Goal: Task Accomplishment & Management: Complete application form

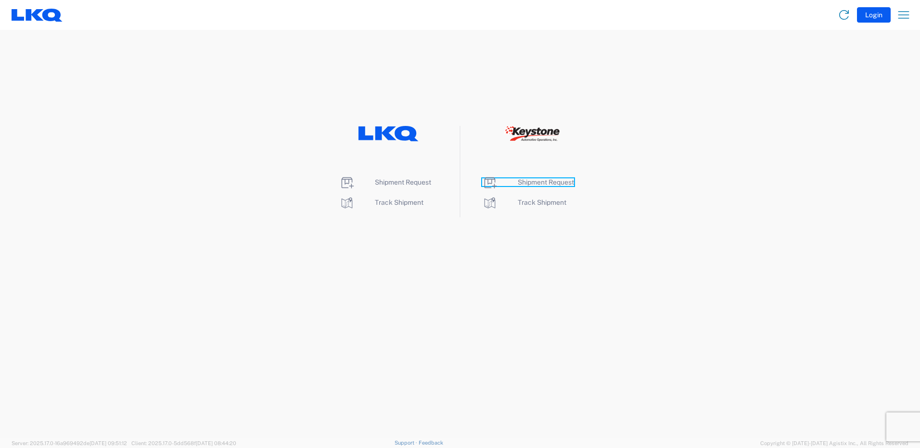
click at [542, 180] on span "Shipment Request" at bounding box center [546, 182] width 56 height 8
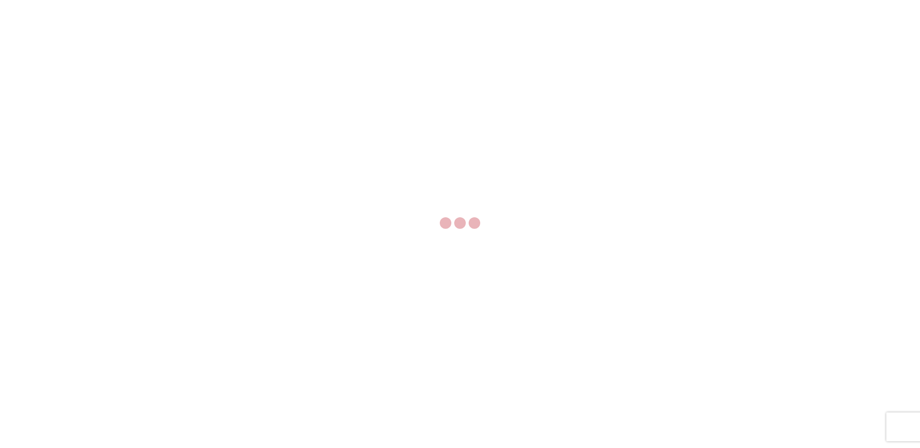
select select "FULL"
select select "LBS"
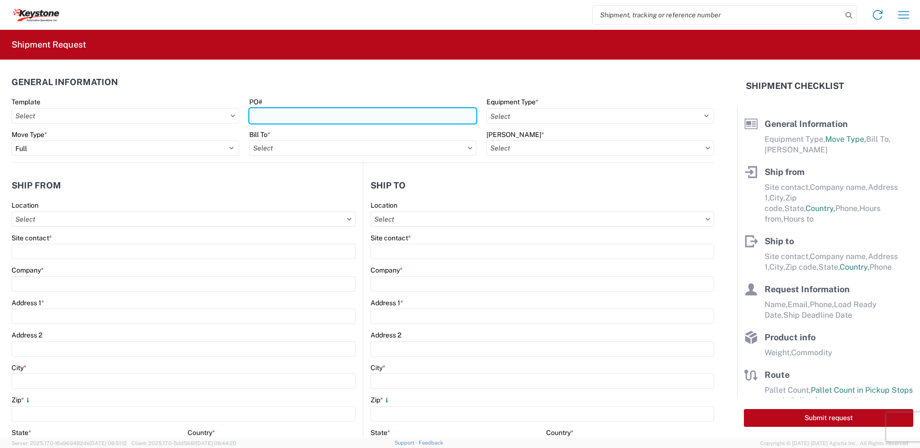
click at [294, 110] on input "PO#" at bounding box center [363, 115] width 228 height 15
type input "York [DATE]"
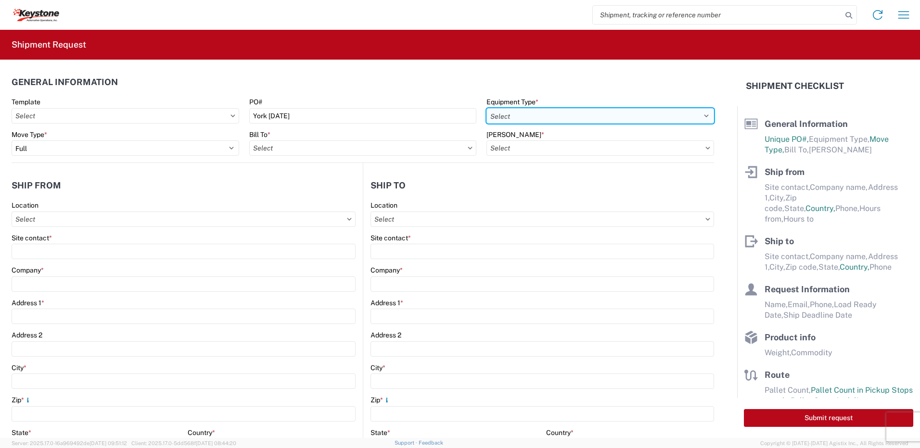
click at [529, 112] on select "Select 53’ Dry Van Flatbed Dropdeck (van) Lowboy (flatbed) Rail" at bounding box center [600, 115] width 228 height 15
select select "STDV"
click at [486, 108] on select "Select 53’ Dry Van Flatbed Dropdeck (van) Lowboy (flatbed) Rail" at bounding box center [600, 115] width 228 height 15
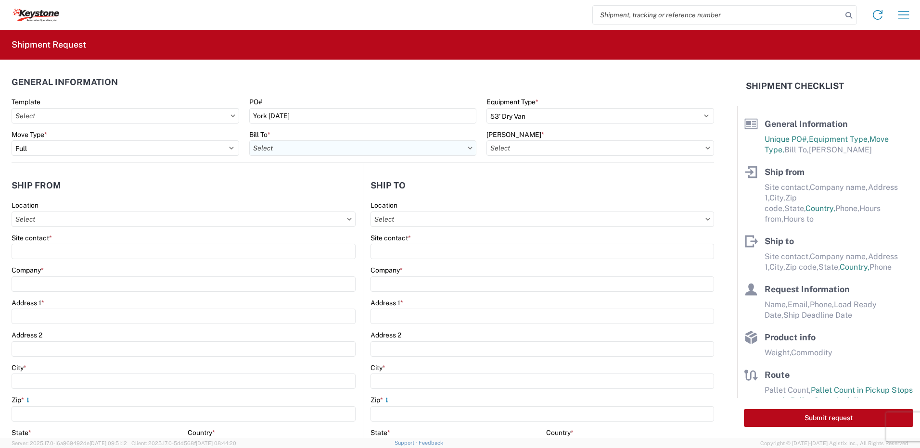
click at [390, 149] on input "Bill To *" at bounding box center [363, 147] width 228 height 15
type input "8432"
click at [336, 191] on div "8432 - KAO Logistics - Fleet, Exeter, PA" at bounding box center [392, 190] width 287 height 15
type input "8432 - KAO Logistics - Fleet, Exeter, PA"
click at [500, 146] on input "Bill Code *" at bounding box center [600, 147] width 228 height 15
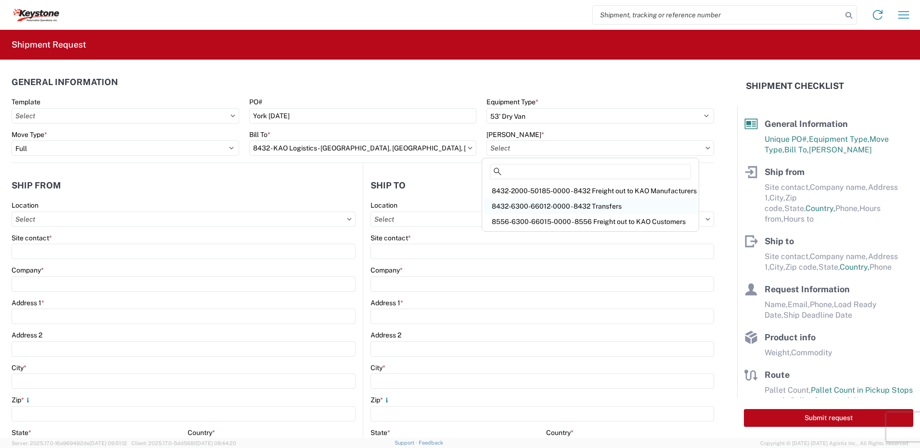
click at [547, 202] on div "8432-6300-66012-0000 - 8432 Transfers" at bounding box center [590, 206] width 213 height 15
type input "8432-6300-66012-0000 - 8432 Transfers, 8432-6300-66012-0000 - 8432 Transfers"
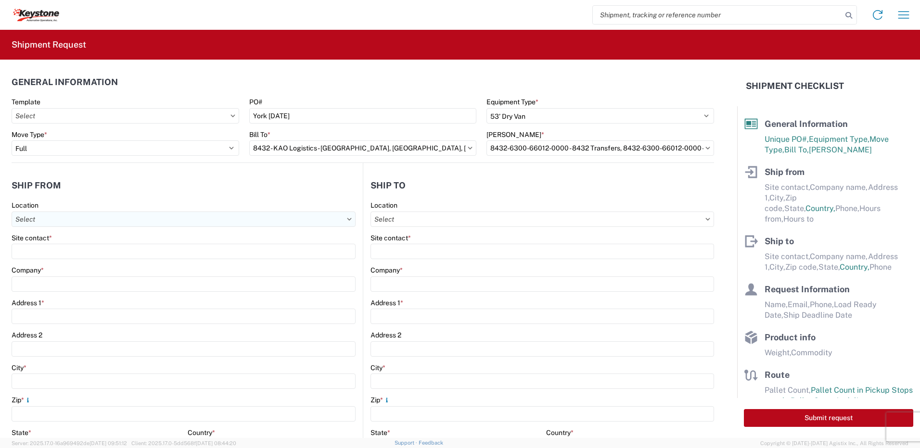
click at [99, 217] on input "Location" at bounding box center [184, 219] width 344 height 15
type input "8401"
click at [111, 267] on div "8401 - Exeter - KAO Warehouse" at bounding box center [98, 262] width 168 height 15
type input "8401 - Exeter - KAO Warehouse"
type input "KAO"
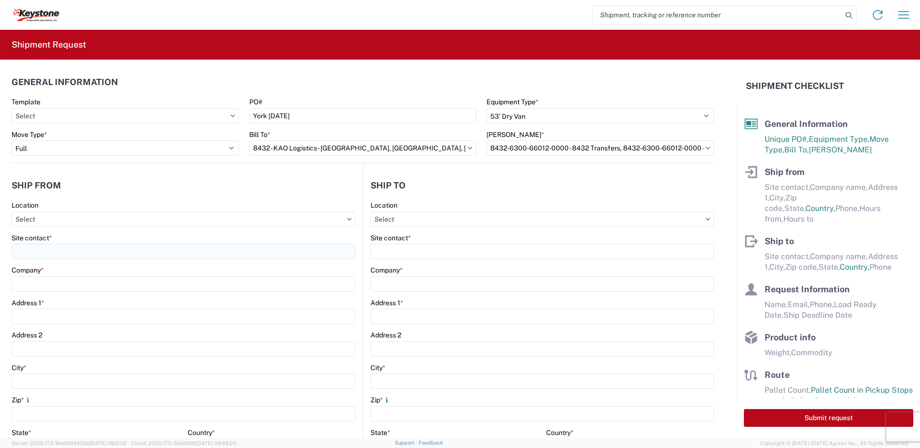
type input "68 Slocum Ave"
type input "Exeter"
type input "18643"
select select "PA"
select select "US"
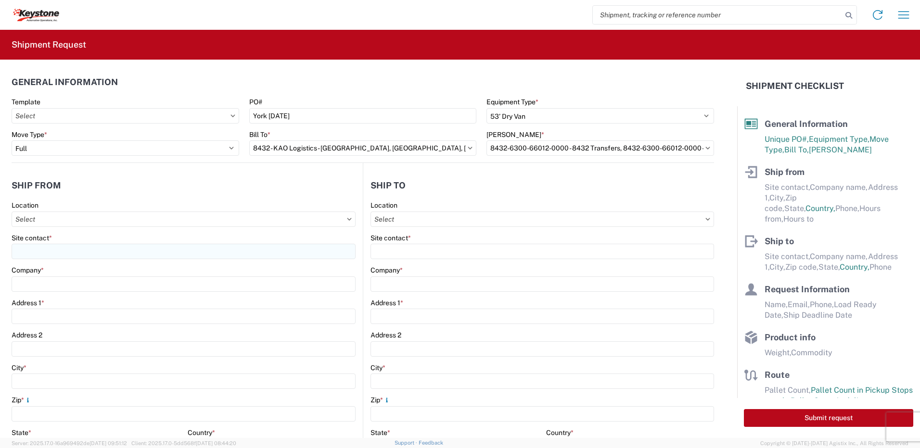
type input "07:00"
type input "17:00"
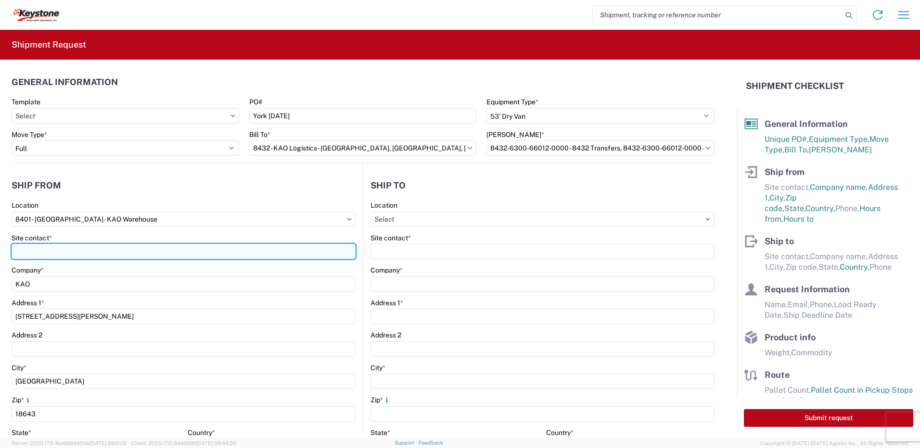
click at [78, 250] on input "Site contact *" at bounding box center [184, 251] width 344 height 15
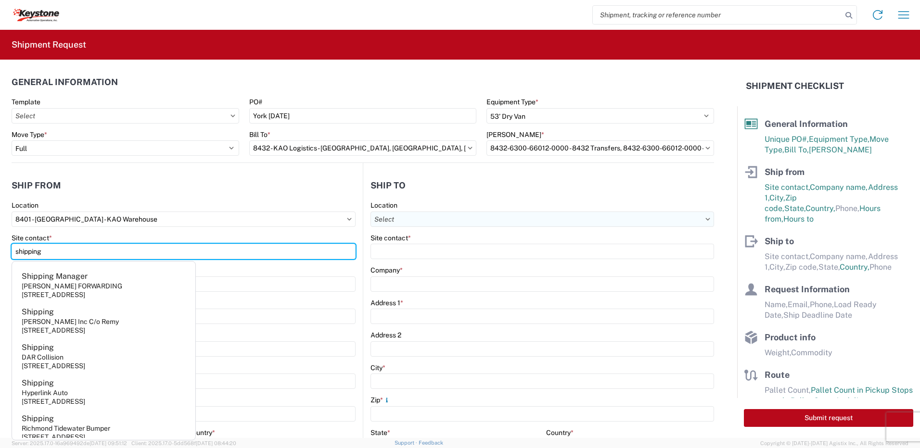
type input "shipping"
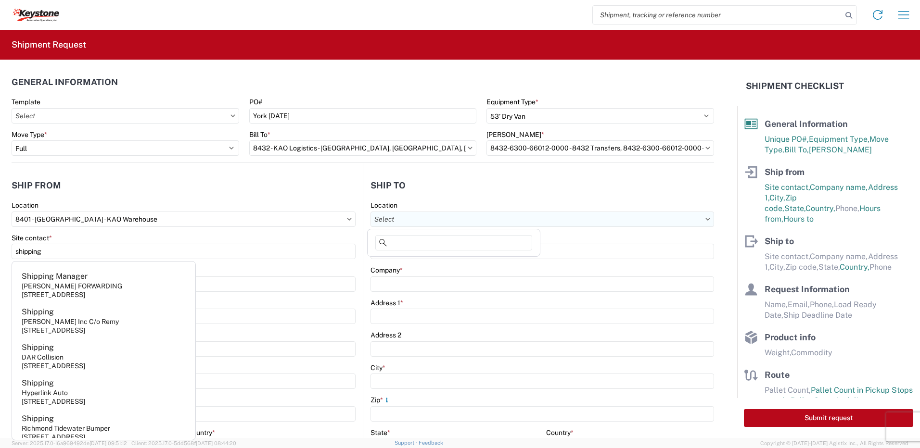
click at [423, 221] on input "Location" at bounding box center [542, 219] width 344 height 15
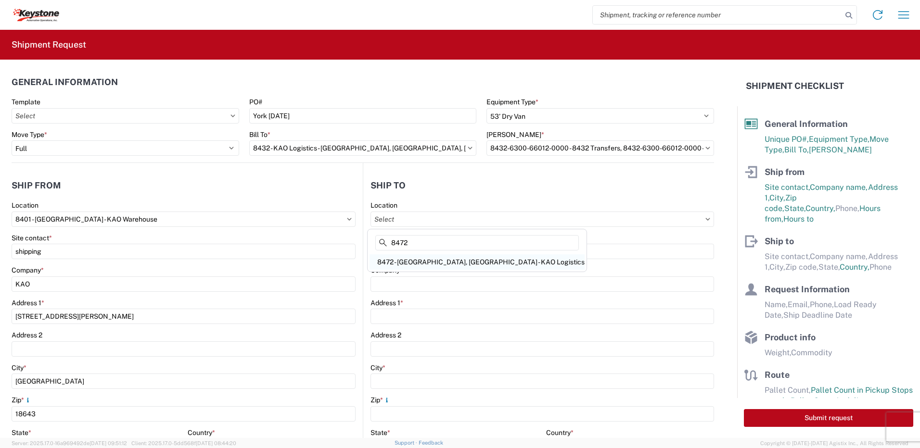
type input "8472"
click at [416, 258] on div "8472 - York, PA - KAO Logistics" at bounding box center [476, 262] width 215 height 15
type input "8472 - York, PA - KAO Logistics"
type input "KAO"
type input "275A Cross Farm Ln"
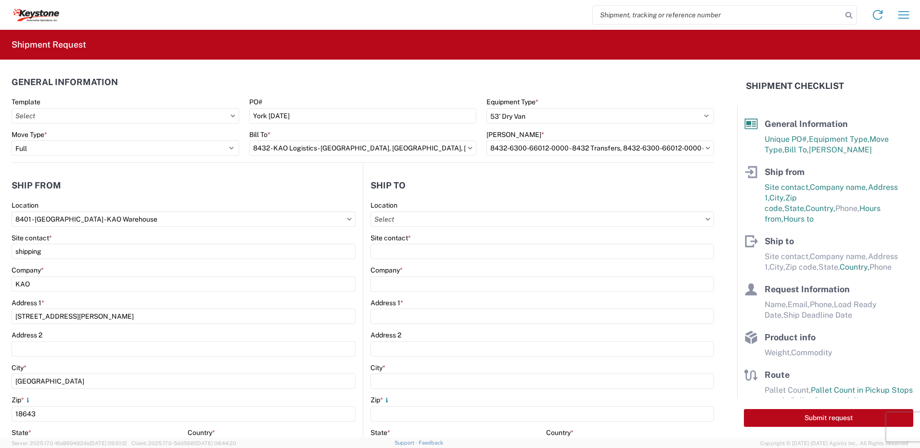
type input "York"
type input "17406"
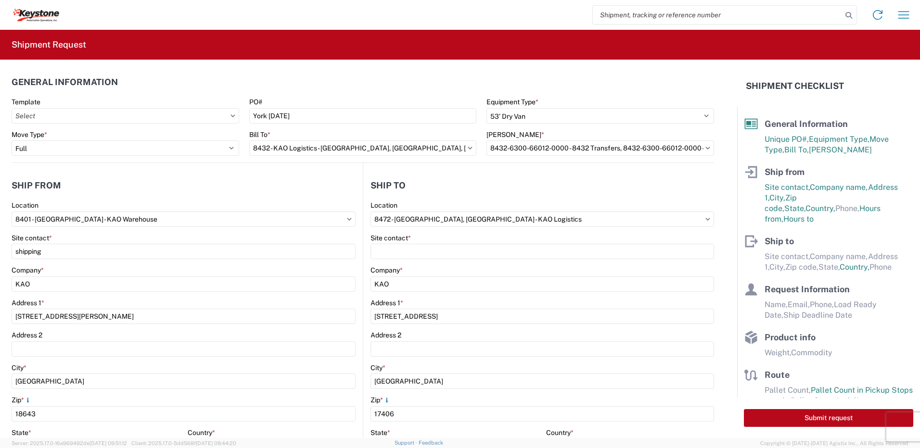
select select "PA"
select select "US"
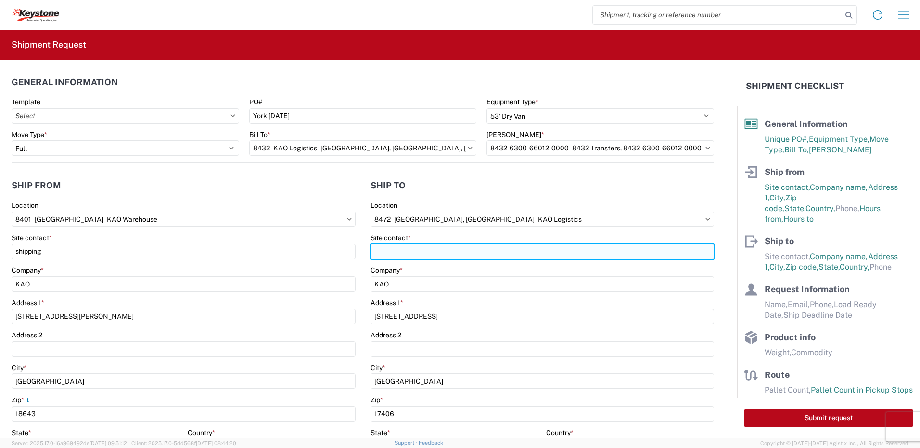
click at [415, 255] on input "Site contact *" at bounding box center [542, 251] width 344 height 15
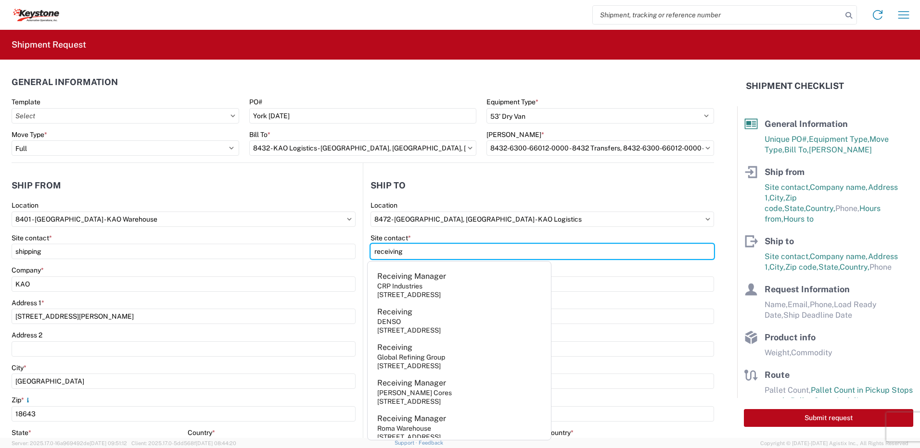
type input "receiving"
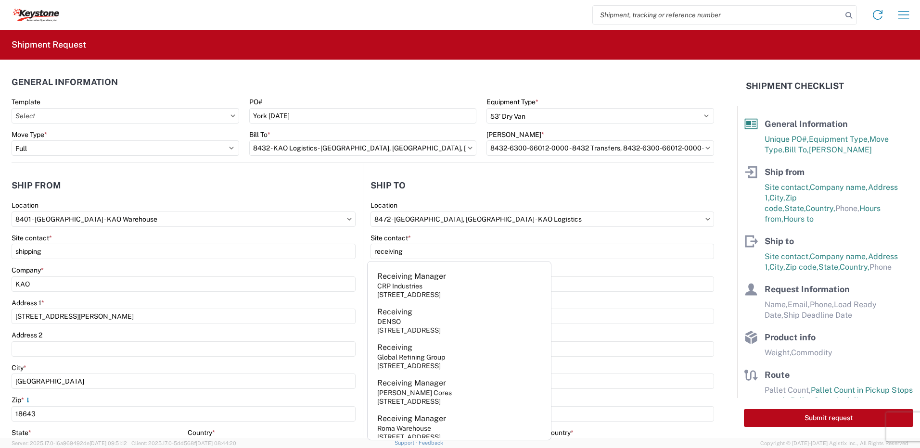
click at [446, 185] on header "Ship to" at bounding box center [538, 186] width 351 height 22
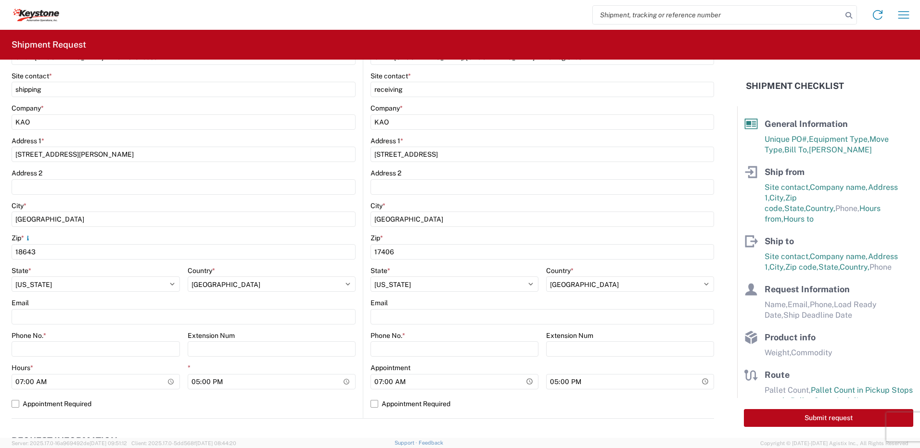
scroll to position [192, 0]
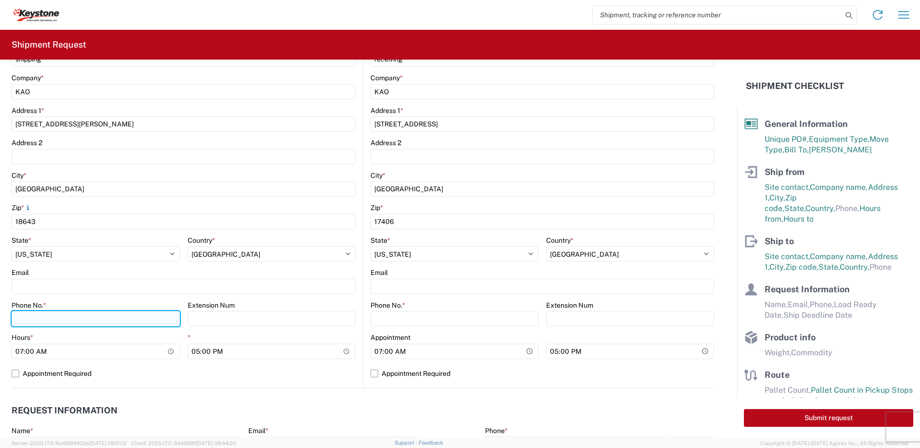
click at [47, 318] on input "Phone No. *" at bounding box center [96, 318] width 168 height 15
type input "5706554514"
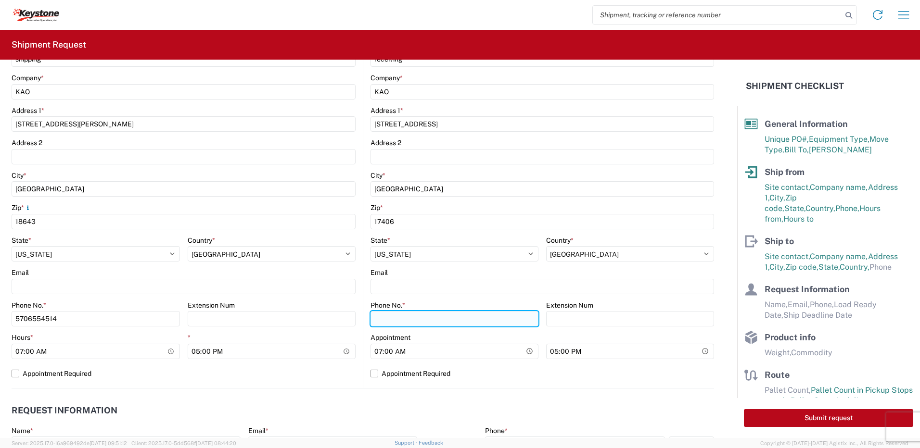
click at [416, 320] on input "Phone No. *" at bounding box center [454, 318] width 168 height 15
type input "5706554514"
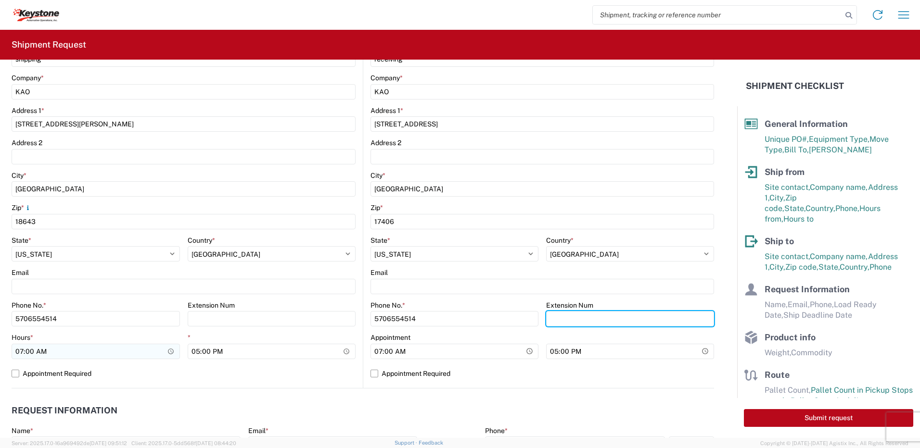
scroll to position [337, 0]
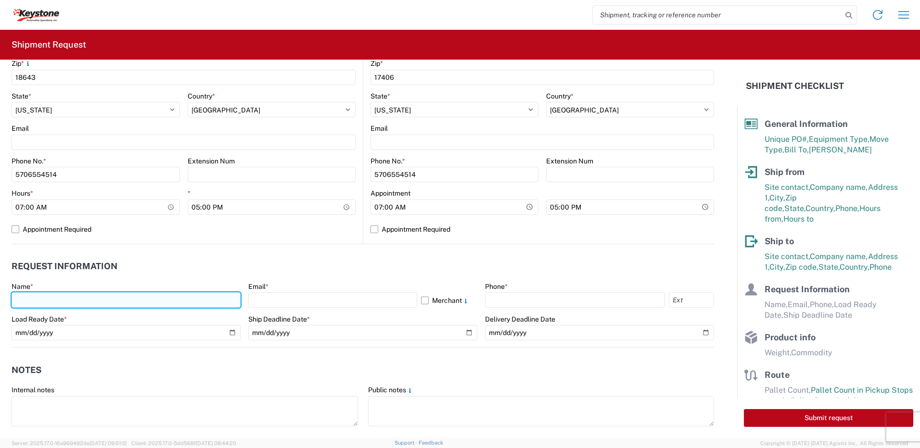
click at [50, 303] on input "text" at bounding box center [126, 300] width 229 height 15
type input "Paul SW"
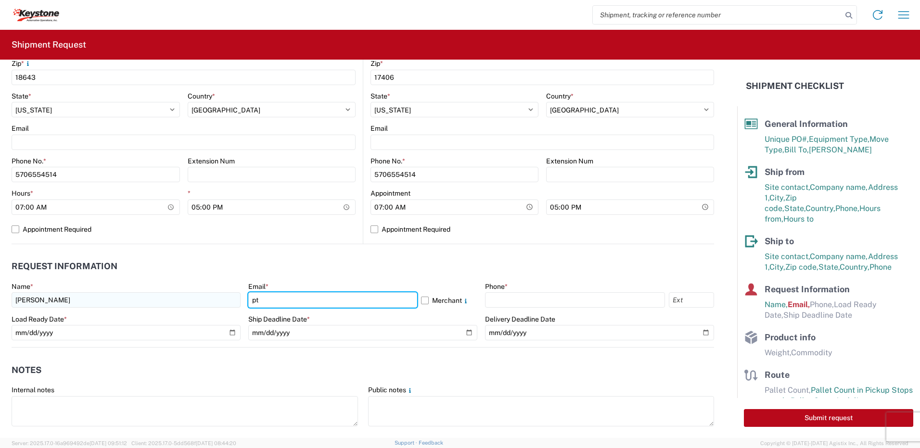
type input "ptsweder@lkqcorp.com"
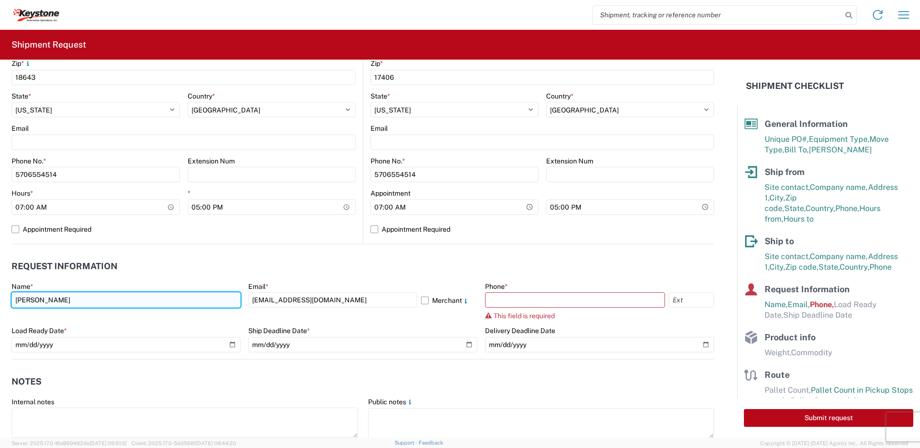
click at [61, 296] on input "Paul SW" at bounding box center [126, 300] width 229 height 15
type input "Paul Sweder"
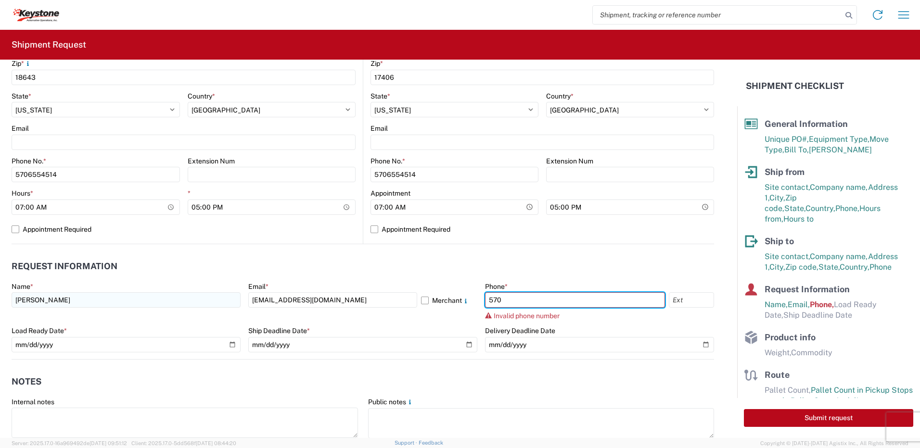
type input "5706554514"
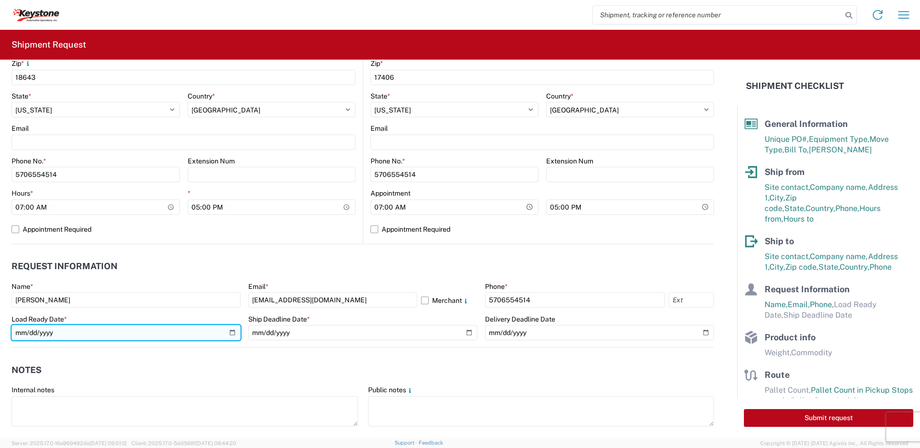
click at [229, 334] on input "date" at bounding box center [126, 332] width 229 height 15
type input "2025-08-19"
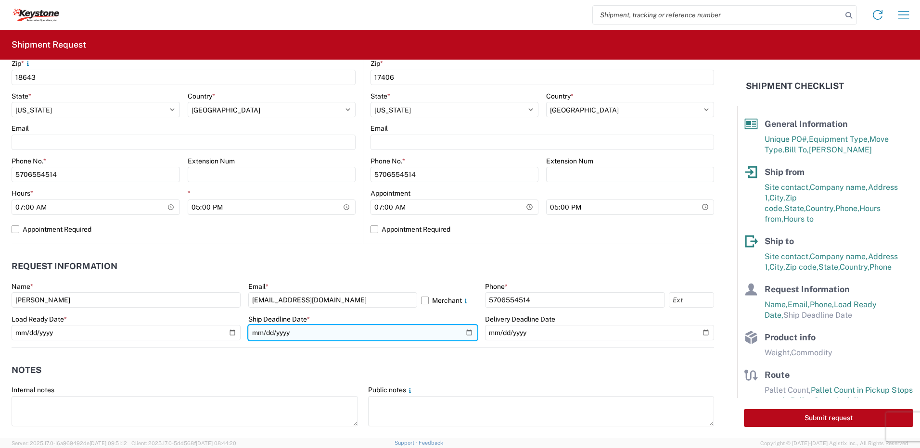
click at [464, 331] on input "date" at bounding box center [362, 332] width 229 height 15
type input "2025-08-19"
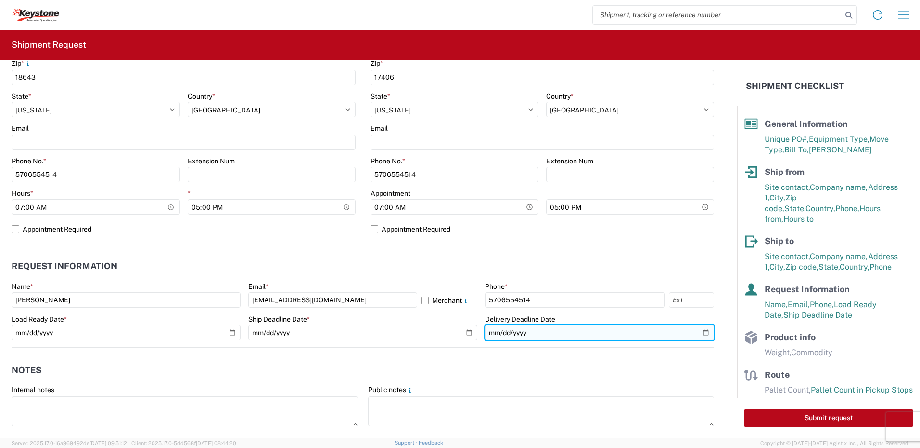
click at [698, 331] on input "date" at bounding box center [599, 332] width 229 height 15
type input "2025-08-19"
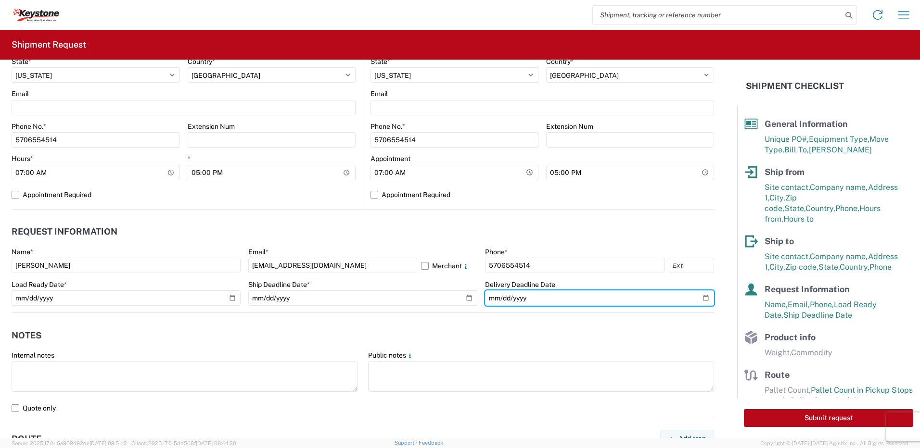
scroll to position [625, 0]
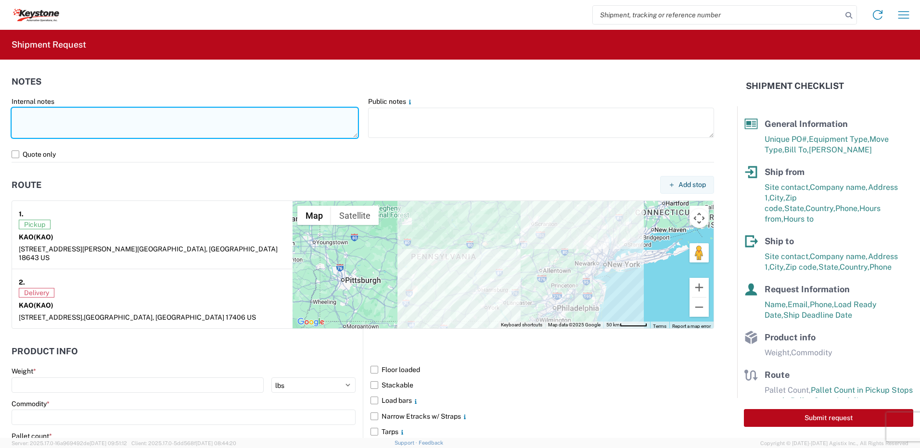
click at [60, 118] on textarea at bounding box center [185, 123] width 346 height 30
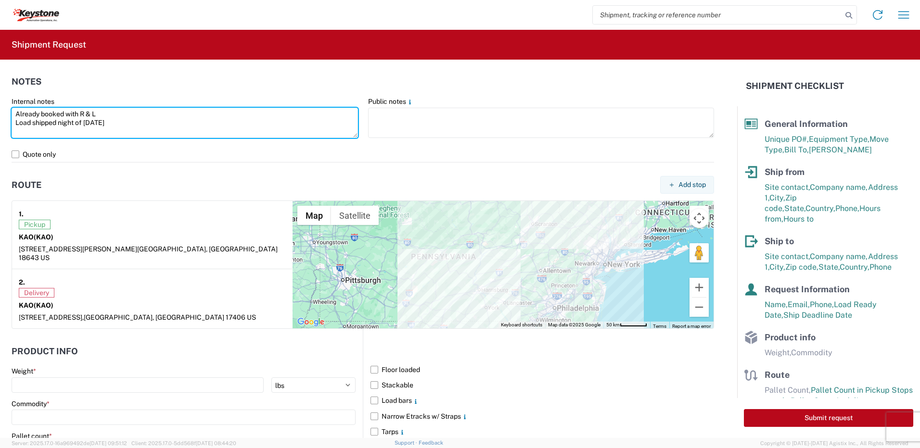
type textarea "Already booked with R & L Load shipped night of 8-18-25"
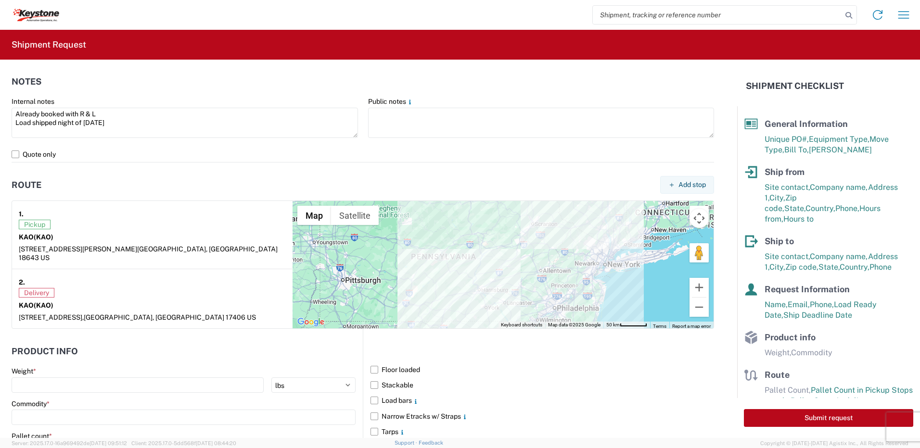
click at [105, 180] on header "Route Add stop" at bounding box center [363, 185] width 702 height 22
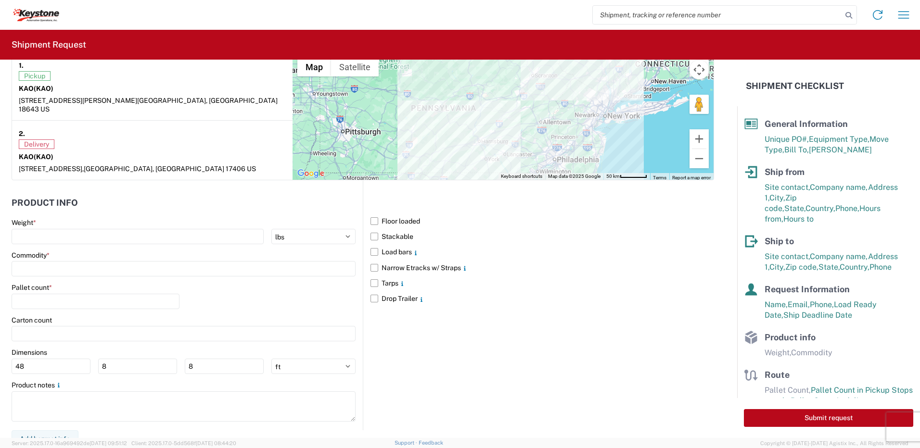
scroll to position [776, 0]
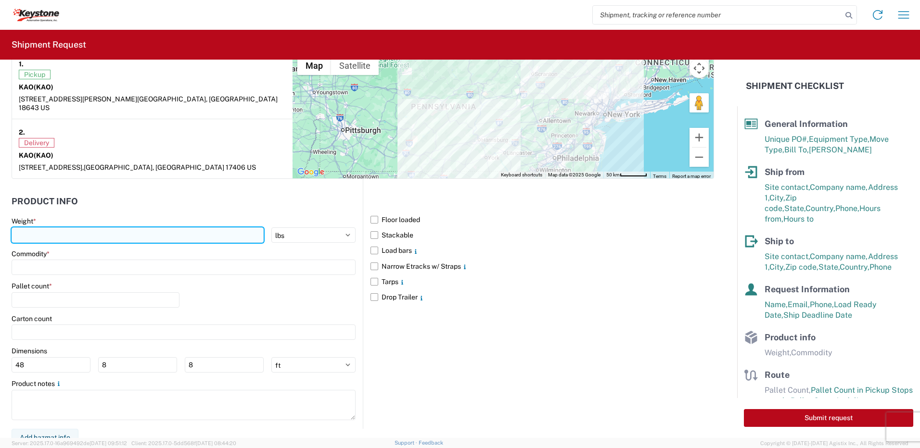
click at [43, 229] on input "number" at bounding box center [138, 235] width 252 height 15
type input "28000"
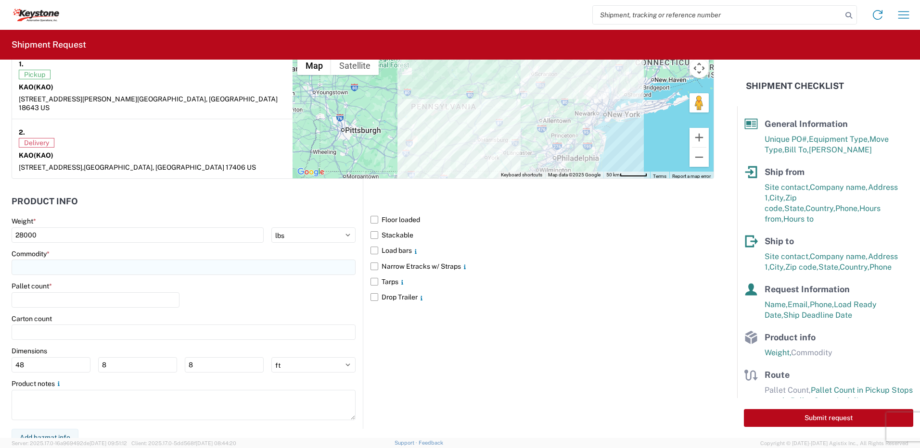
click at [45, 260] on input at bounding box center [184, 267] width 344 height 15
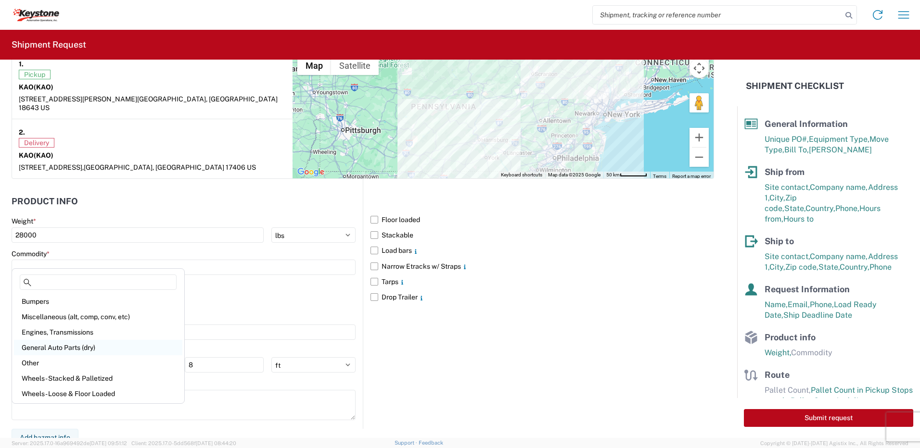
click at [60, 347] on div "General Auto Parts (dry)" at bounding box center [98, 347] width 168 height 15
type input "General Auto Parts (dry)"
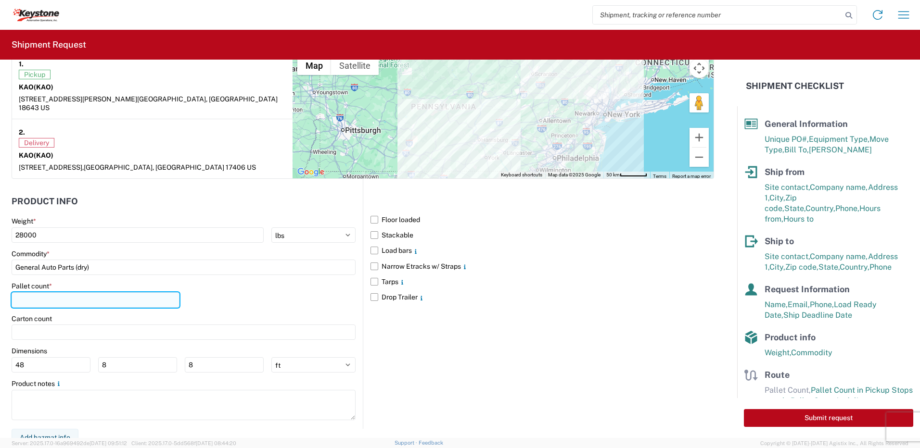
click at [52, 293] on input "number" at bounding box center [96, 300] width 168 height 15
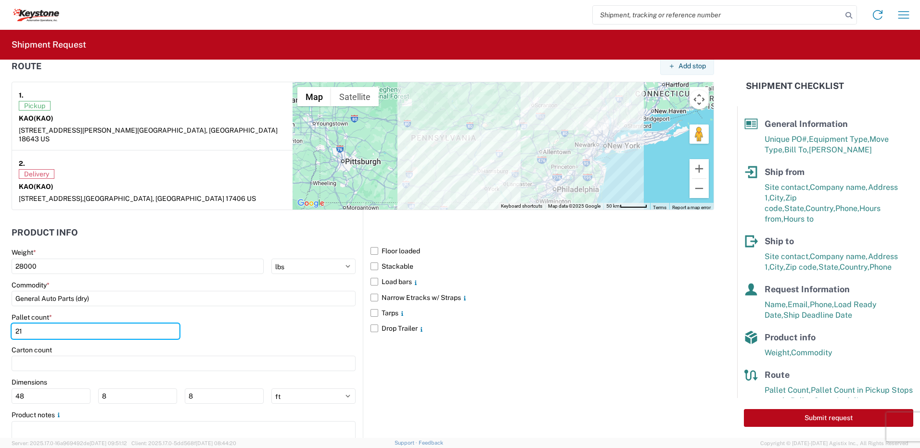
scroll to position [727, 0]
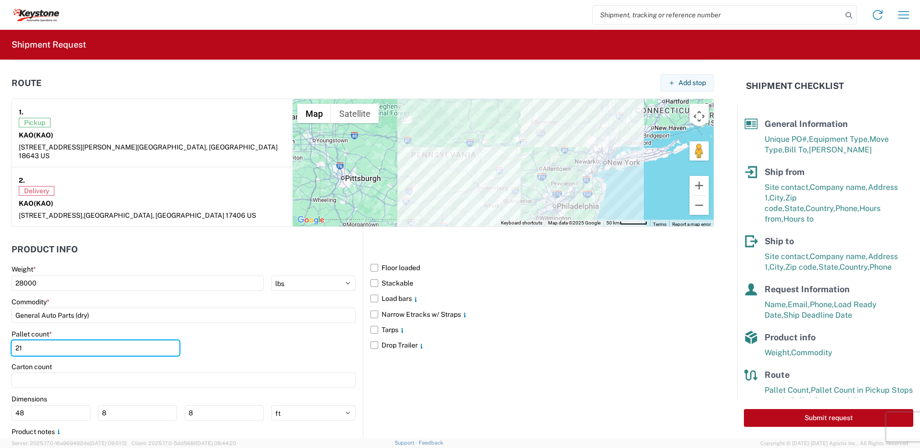
type input "21"
click at [239, 333] on div "Pallet count * 21" at bounding box center [184, 346] width 344 height 33
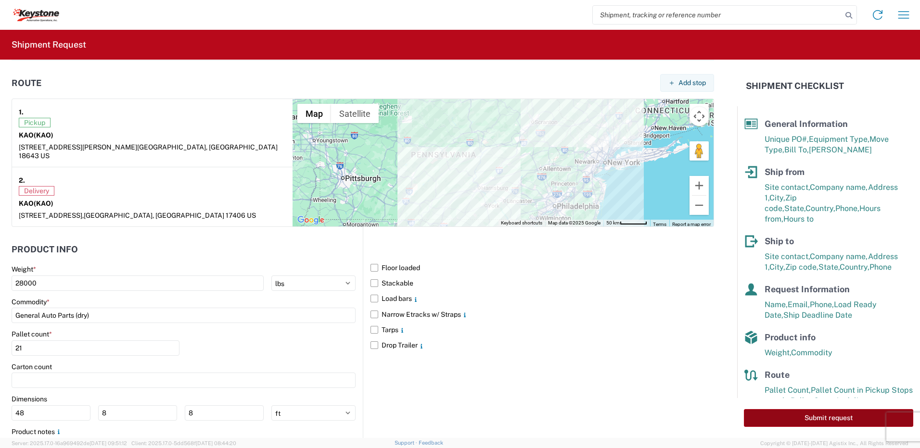
click at [847, 420] on button "Submit request" at bounding box center [828, 418] width 169 height 18
select select "PA"
select select "US"
select select "PA"
select select "US"
